Goal: Consume media (video, audio): Consume media (video, audio)

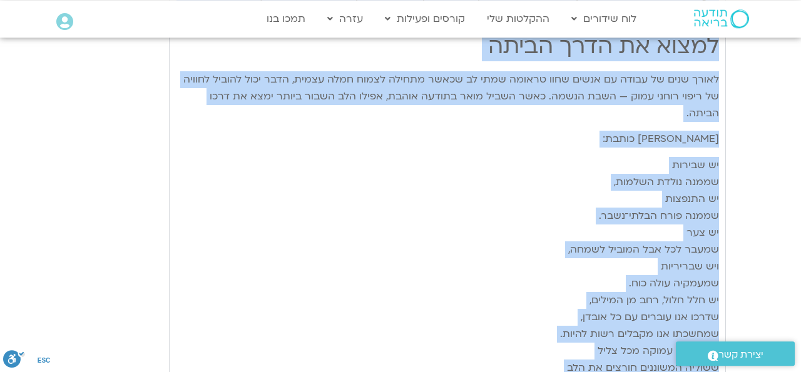
scroll to position [1941, 0]
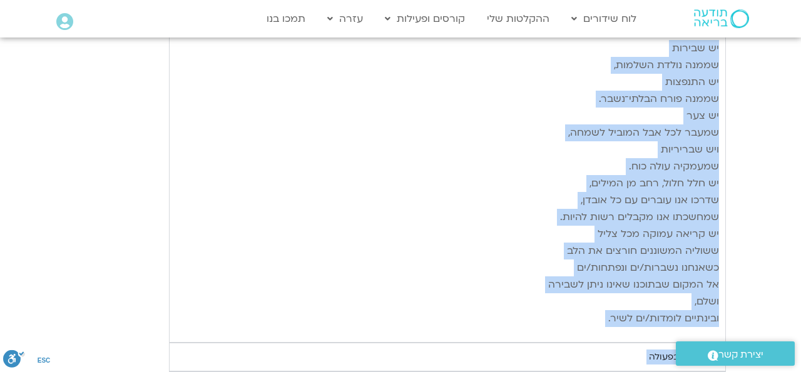
click at [551, 181] on p "יש שבירות שממנה נולדת השלמות, יש התנפצות שממנה פורח הבלתי־נשבר. יש צער שמעבר לכ…" at bounding box center [447, 183] width 543 height 287
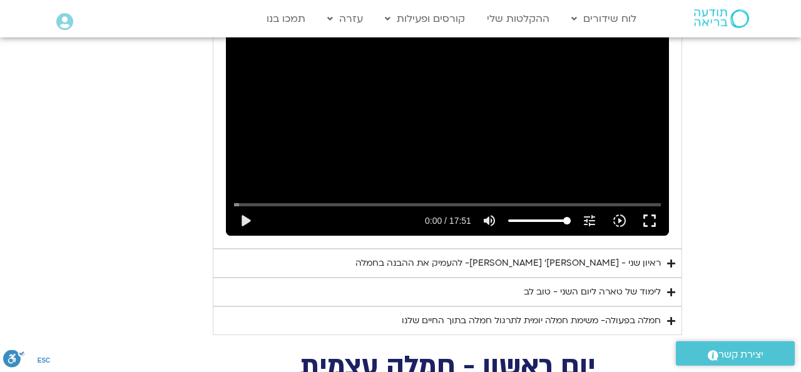
scroll to position [3827, 0]
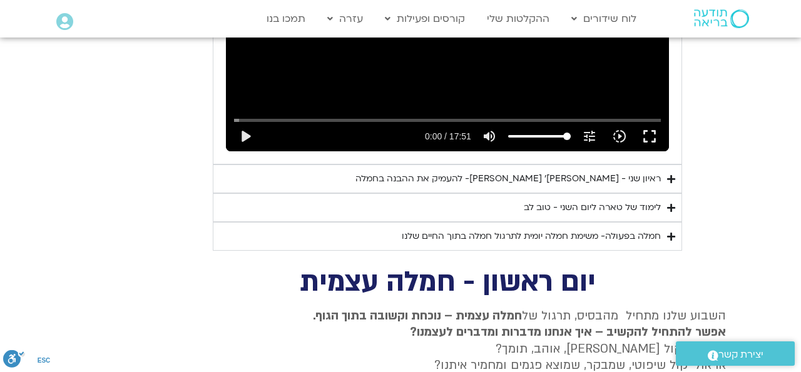
click at [666, 165] on summary "ראיון שני - [PERSON_NAME]׳ [PERSON_NAME]- להעמיק את ההבנה בחמלה" at bounding box center [447, 179] width 469 height 29
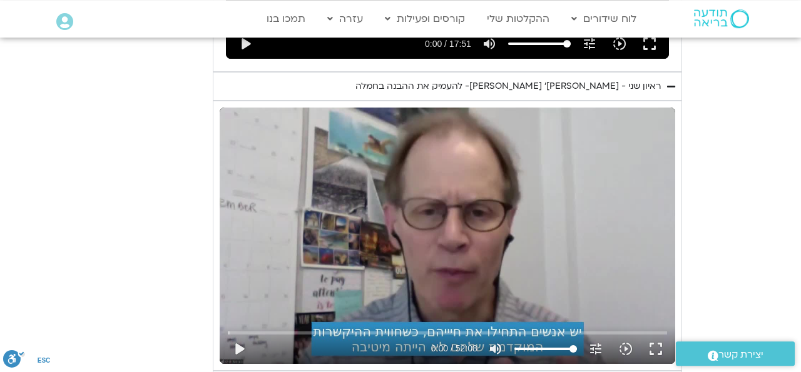
scroll to position [3958, 0]
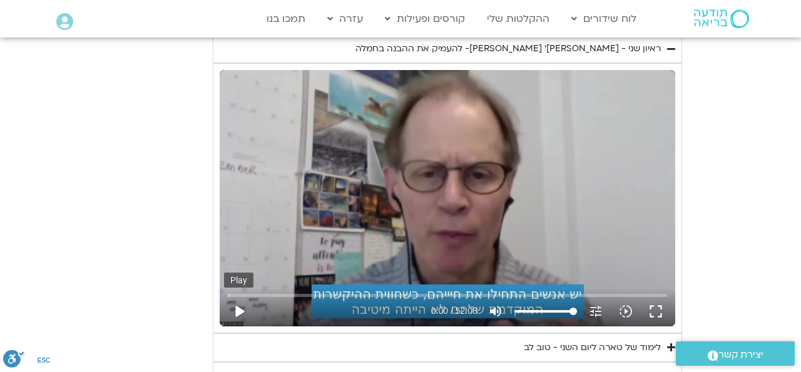
click at [239, 297] on button "play_arrow" at bounding box center [239, 312] width 30 height 30
type input "0.1"
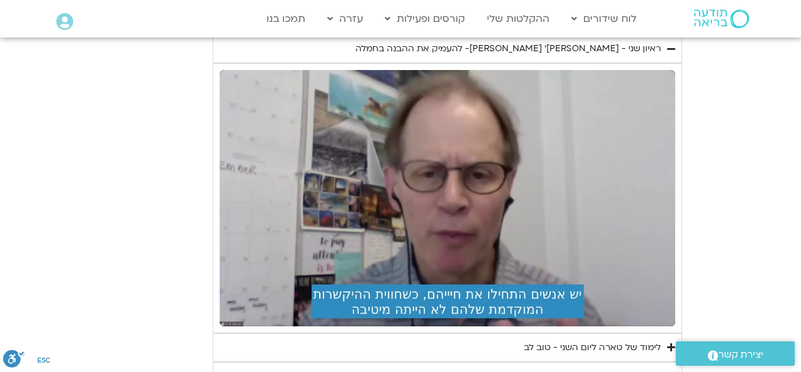
scroll to position [3893, 0]
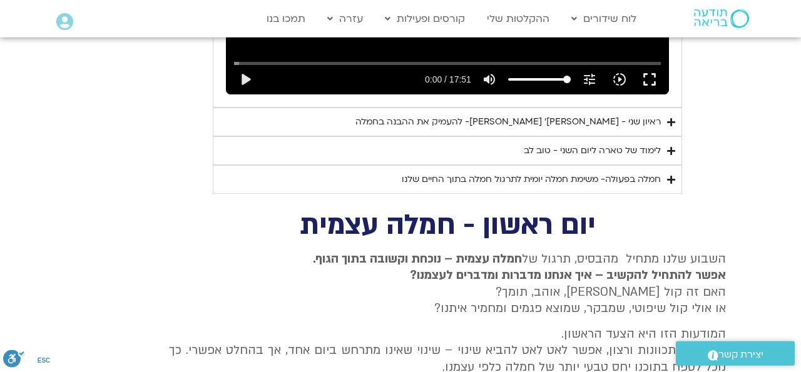
scroll to position [2602, 0]
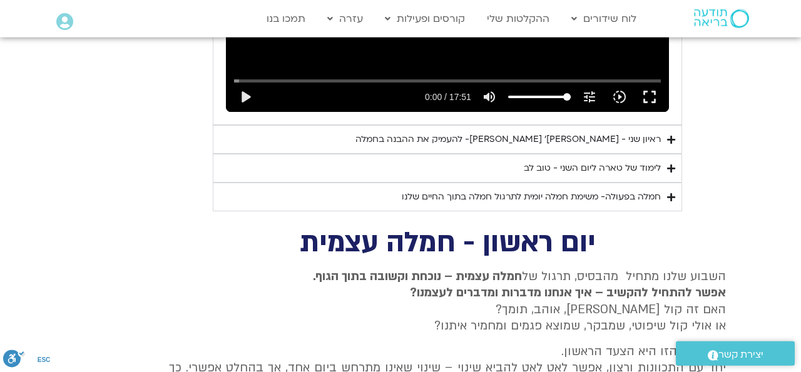
click at [64, 16] on icon at bounding box center [64, 22] width 17 height 18
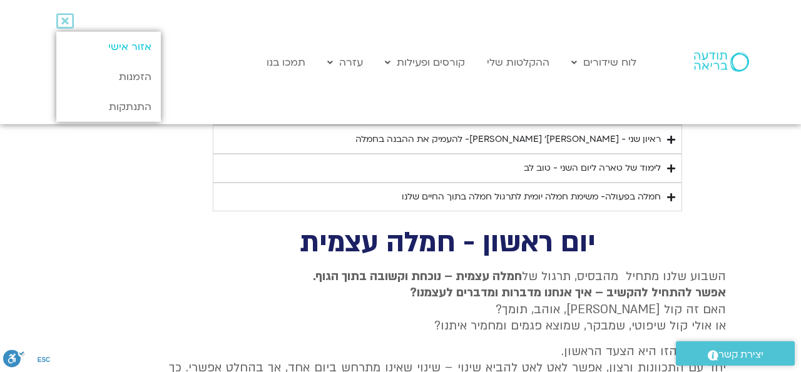
click at [138, 47] on link "אזור אישי" at bounding box center [108, 47] width 104 height 30
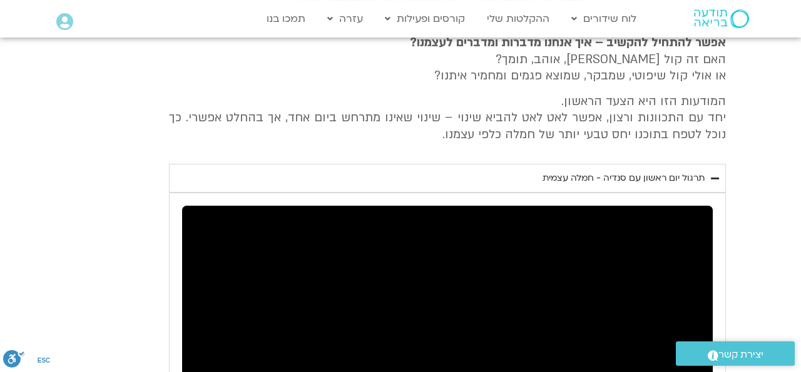
scroll to position [2494, 0]
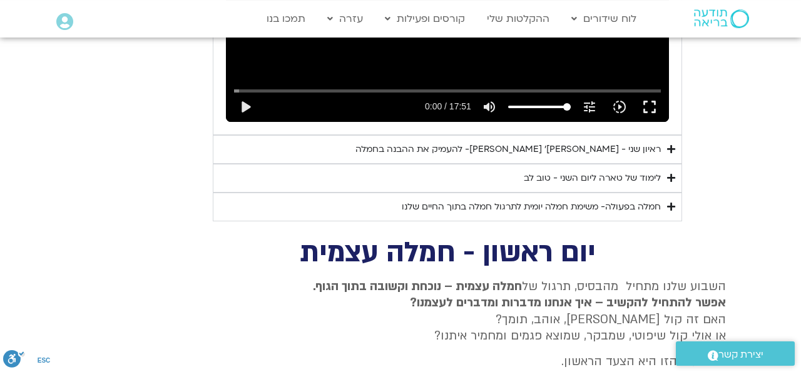
click at [627, 142] on div "ראיון שני - [PERSON_NAME]׳ [PERSON_NAME]- להעמיק את ההבנה בחמלה" at bounding box center [507, 149] width 305 height 15
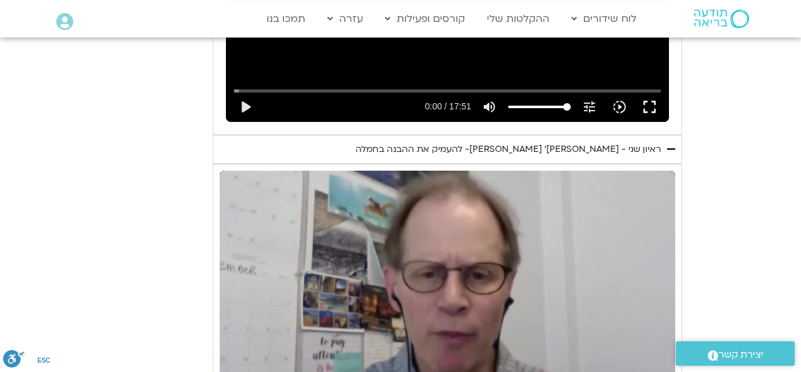
scroll to position [2624, 0]
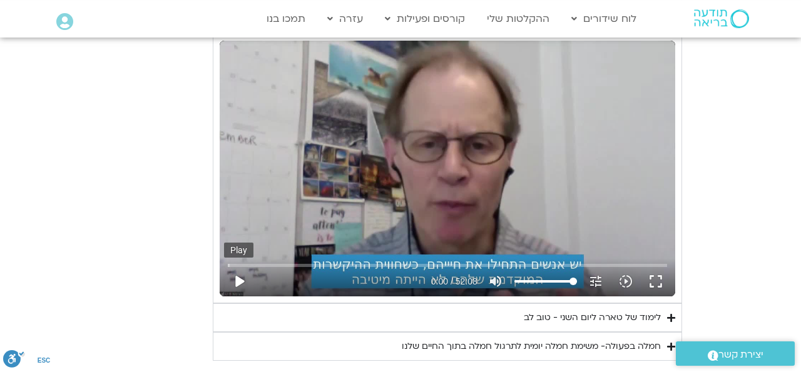
click at [238, 267] on button "play_arrow" at bounding box center [239, 282] width 30 height 30
click at [237, 267] on button "pause" at bounding box center [239, 282] width 30 height 30
click at [240, 267] on button "play_arrow" at bounding box center [239, 282] width 30 height 30
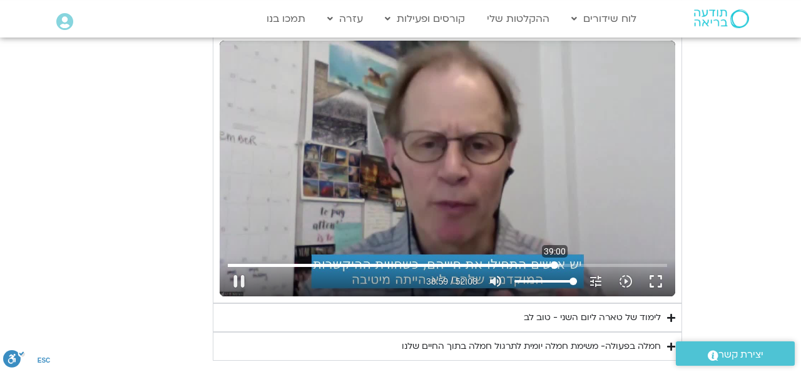
click at [554, 262] on input "Seek" at bounding box center [447, 266] width 439 height 8
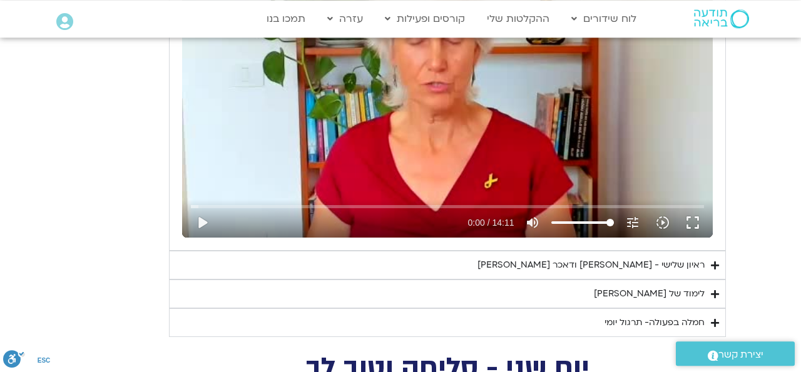
scroll to position [1844, 0]
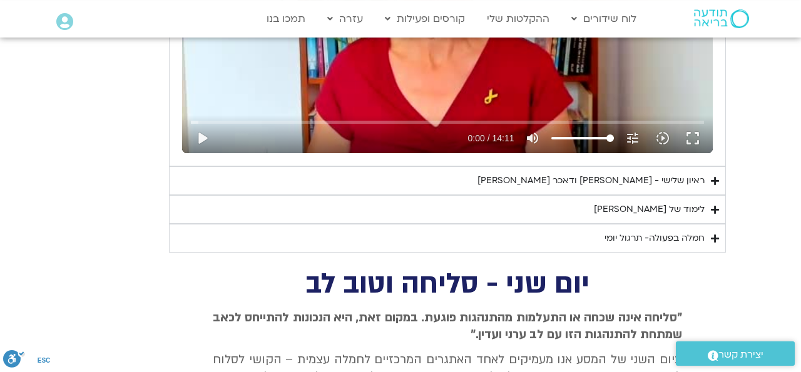
click at [716, 176] on icon "Accordion. Open links with Enter or Space, close with Escape, and navigate with…" at bounding box center [715, 180] width 8 height 9
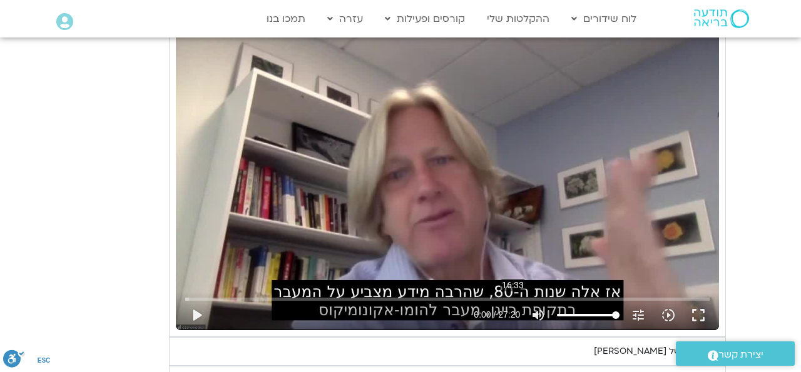
scroll to position [2104, 0]
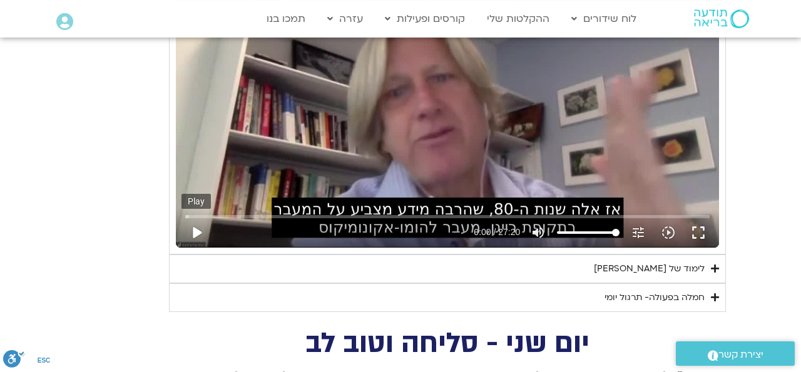
click at [198, 227] on button "play_arrow" at bounding box center [196, 233] width 30 height 30
type input "3128.933333"
type input "0.082666"
type input "3128.933333"
type input "0.133333"
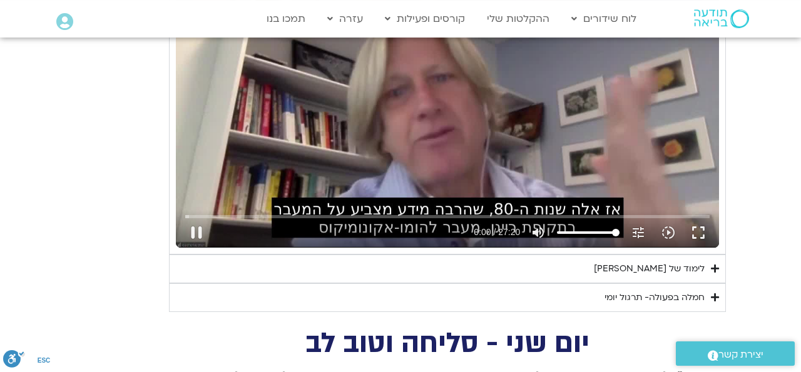
type input "3128.933333"
type input "0.221333"
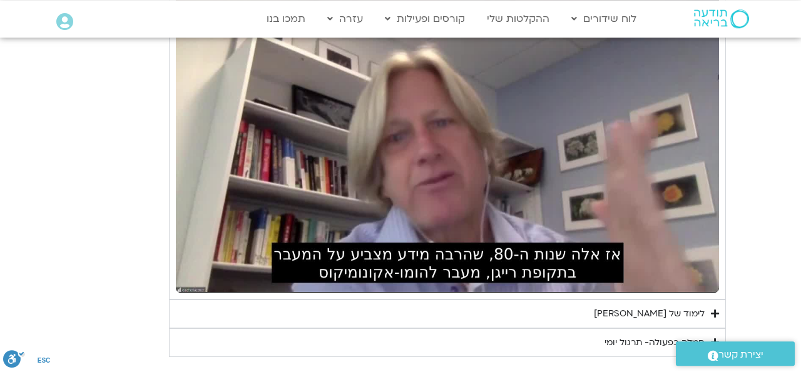
scroll to position [2039, 0]
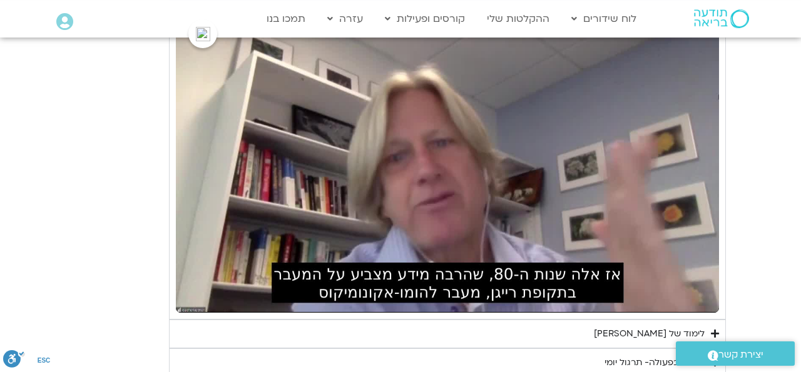
type input "3128.933333"
type input "4.922666"
type input "3128.933333"
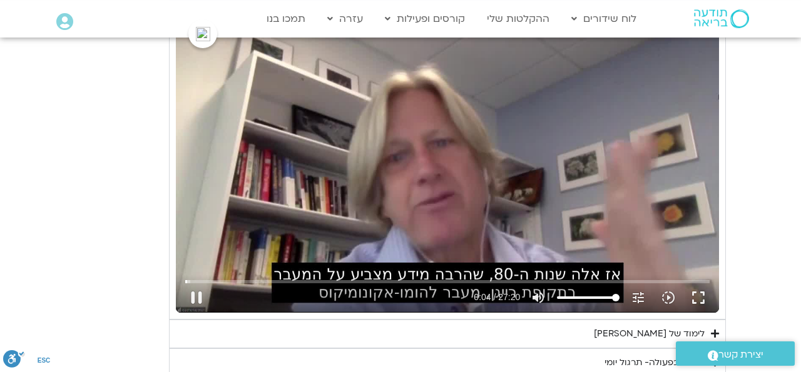
type input "5.072"
type input "3128.933333"
type input "5.112"
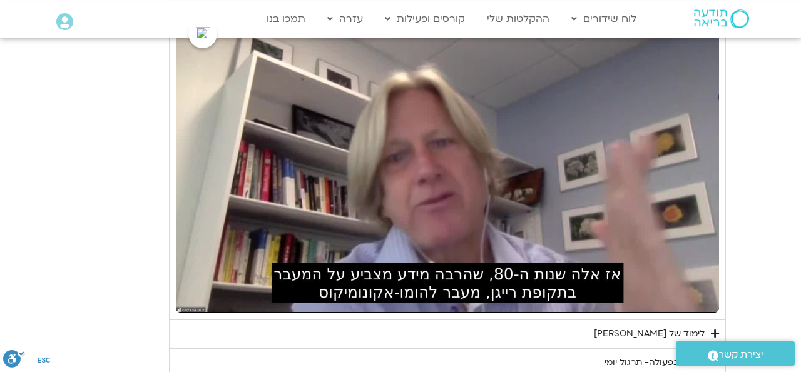
type input "3128.933333"
type input "5.912"
type input "3128.933333"
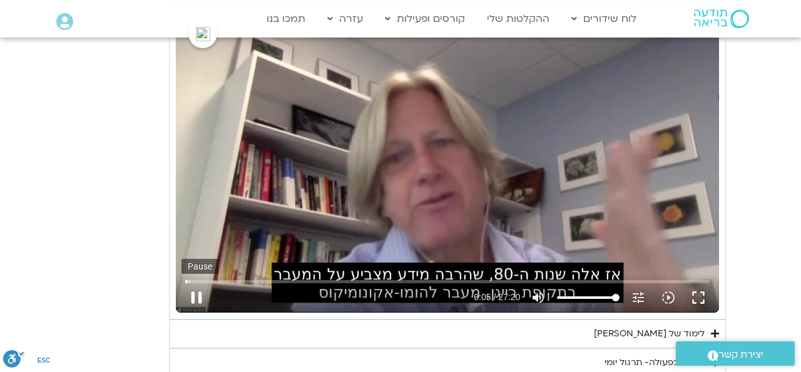
type input "6.002666"
type input "3128.933333"
type input "6.141333"
type input "3128.933333"
type input "6.282666"
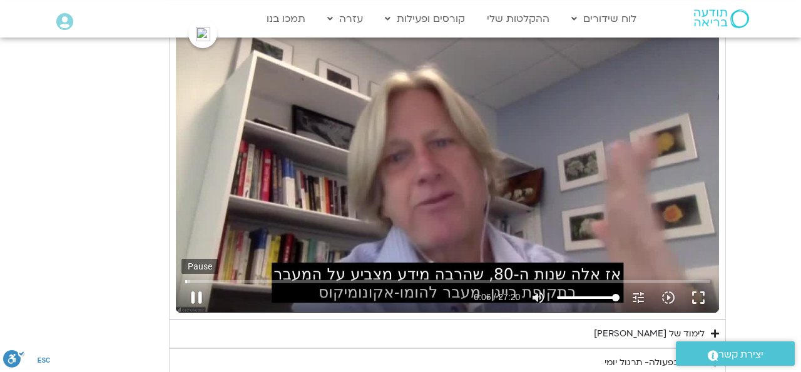
type input "3128.933333"
type input "6.421333"
type input "3128.933333"
type input "6.562666"
type input "3128.933333"
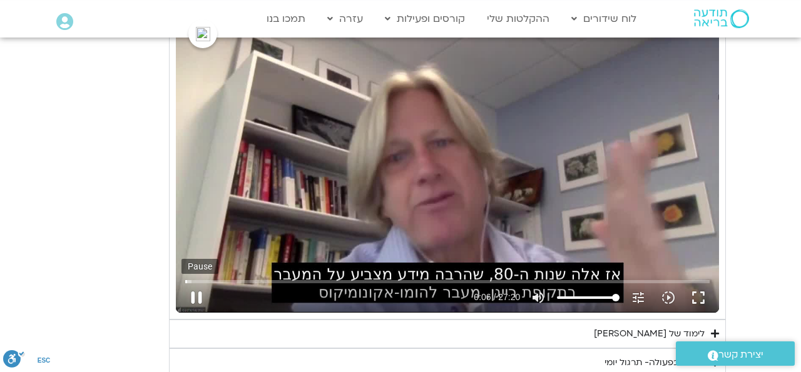
type input "6.693333"
type input "3128.933333"
type input "6.832"
type input "3128.933333"
type input "6.973333"
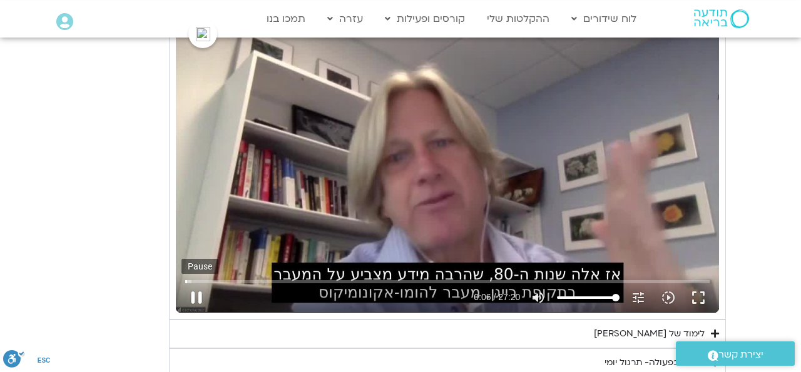
type input "3128.933333"
click at [194, 296] on button "pause" at bounding box center [196, 298] width 30 height 30
type input "7.072"
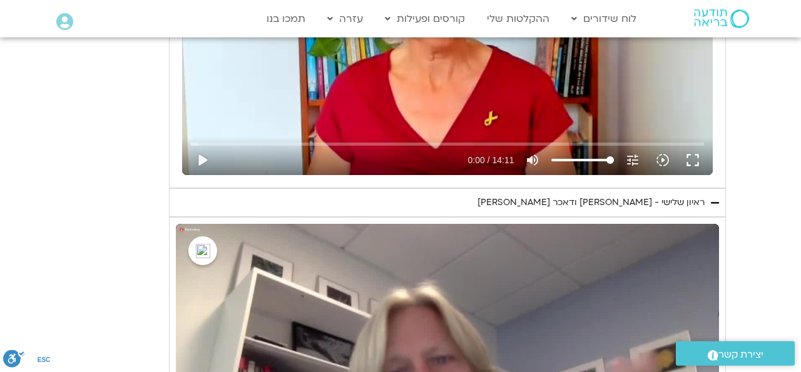
scroll to position [1779, 0]
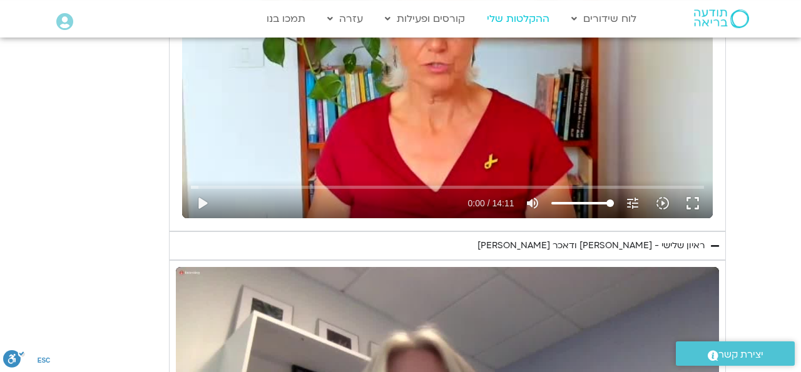
type input "3128.933333"
